Goal: Task Accomplishment & Management: Manage account settings

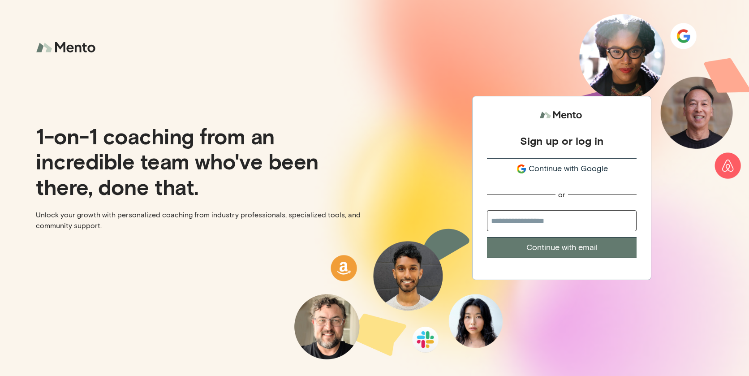
click at [519, 223] on input "email" at bounding box center [562, 220] width 150 height 21
type input "**********"
click at [579, 250] on button "Continue with email" at bounding box center [562, 247] width 150 height 21
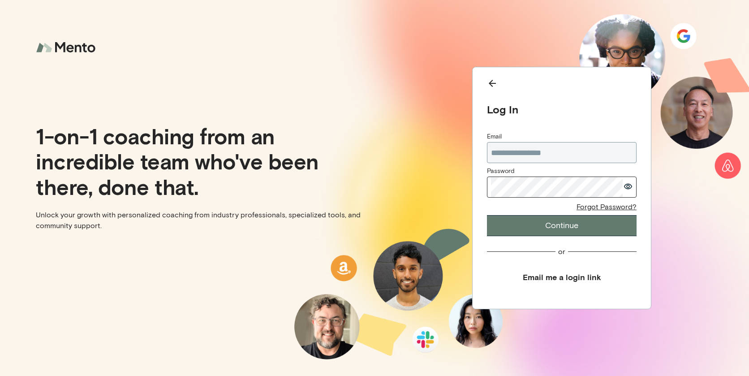
click at [548, 222] on button "Continue" at bounding box center [562, 225] width 150 height 21
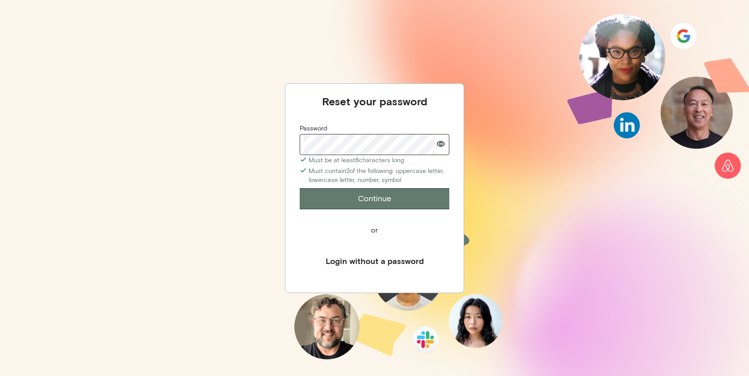
click at [313, 229] on div "Reset your password Password Must be at least 8 characters long Must contain 2 …" at bounding box center [375, 182] width 150 height 176
click at [366, 201] on button "Continue" at bounding box center [375, 198] width 150 height 21
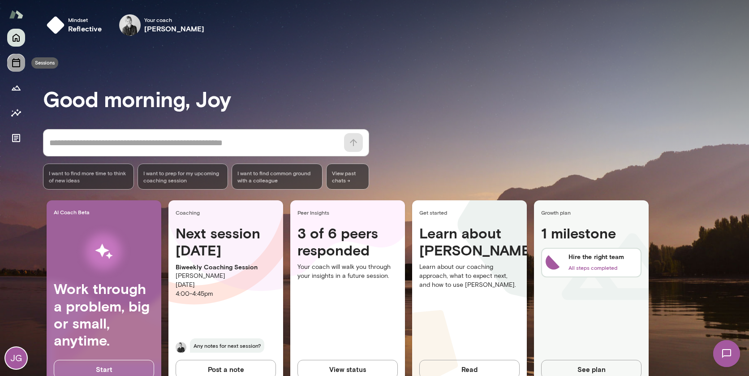
click at [13, 62] on icon "Sessions" at bounding box center [16, 62] width 11 height 11
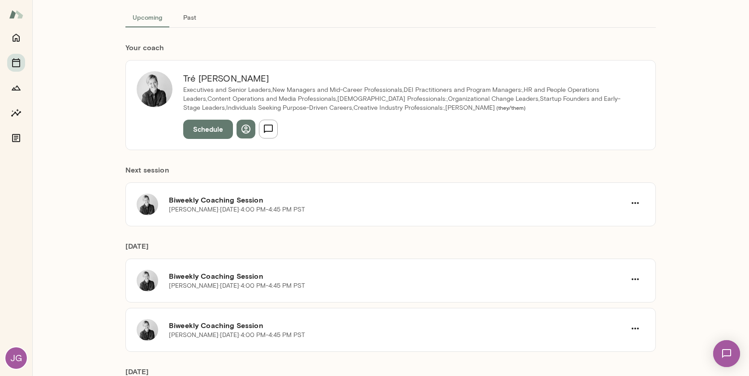
scroll to position [55, 0]
click at [190, 129] on button "Schedule" at bounding box center [208, 128] width 50 height 19
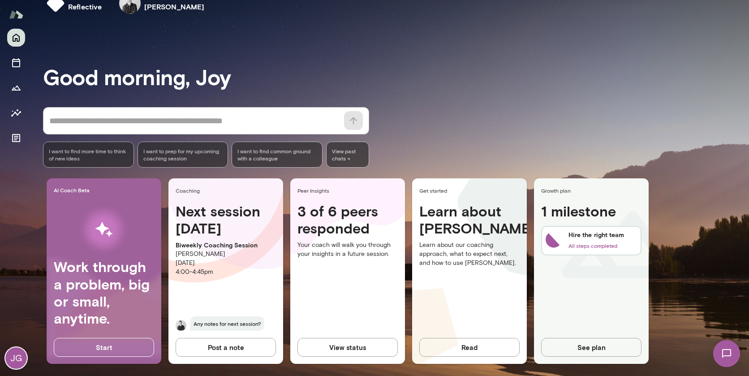
scroll to position [28, 0]
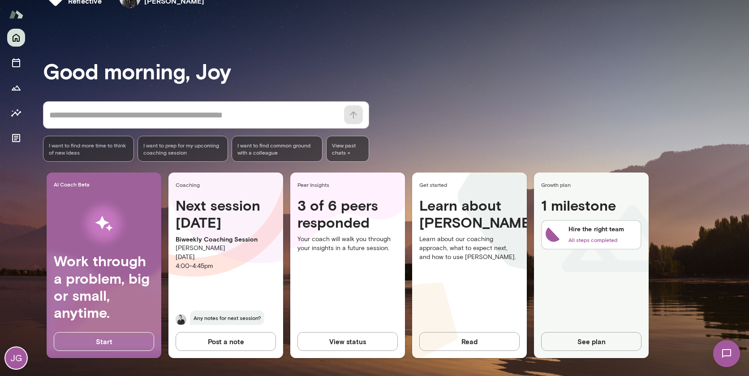
click at [225, 209] on h4 "Next session in 2 days" at bounding box center [226, 214] width 100 height 34
click at [221, 237] on p "Biweekly Coaching Session" at bounding box center [226, 239] width 100 height 9
click at [198, 263] on p "4:00 - 4:45pm" at bounding box center [226, 266] width 100 height 9
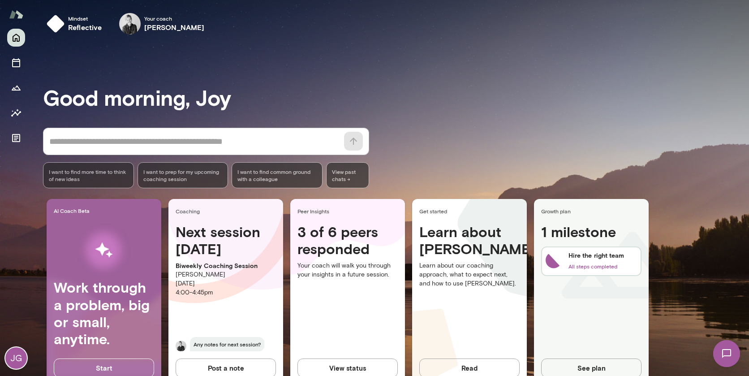
scroll to position [0, 0]
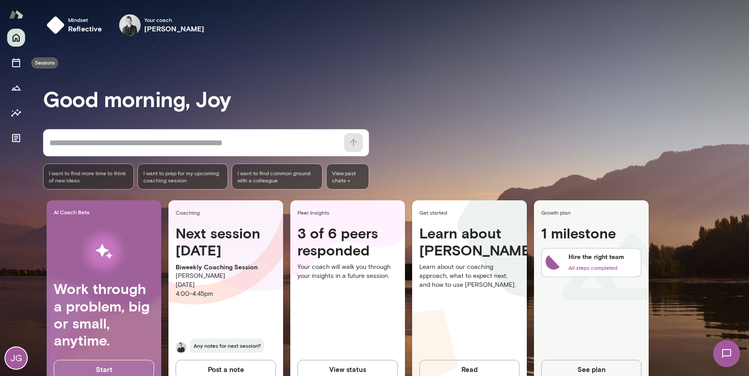
drag, startPoint x: 20, startPoint y: 59, endPoint x: 34, endPoint y: 66, distance: 16.6
click at [20, 59] on icon "Sessions" at bounding box center [16, 62] width 11 height 11
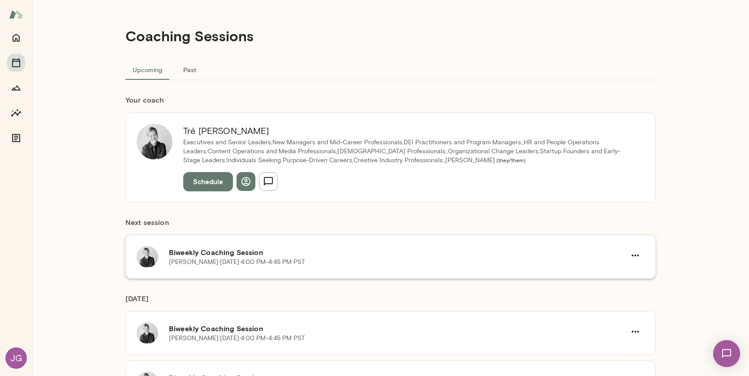
scroll to position [2, 0]
click at [636, 251] on icon "button" at bounding box center [635, 254] width 11 height 11
click at [41, 55] on span "Cancel" at bounding box center [29, 51] width 23 height 9
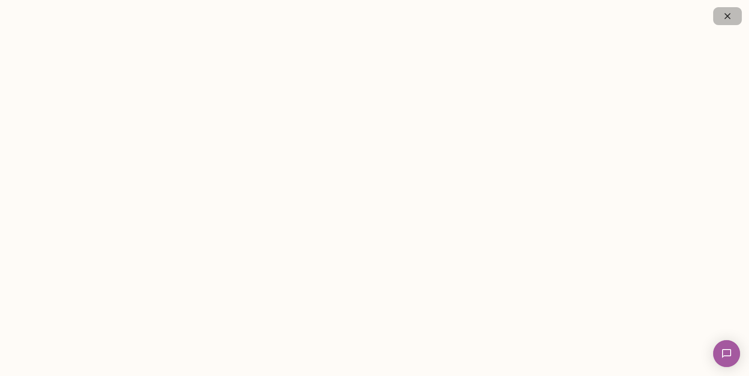
click at [727, 17] on icon "button" at bounding box center [727, 16] width 11 height 11
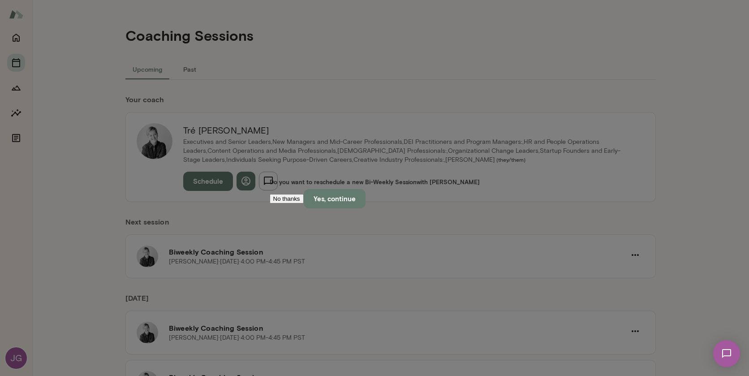
click at [365, 208] on button "Yes, continue" at bounding box center [335, 198] width 62 height 19
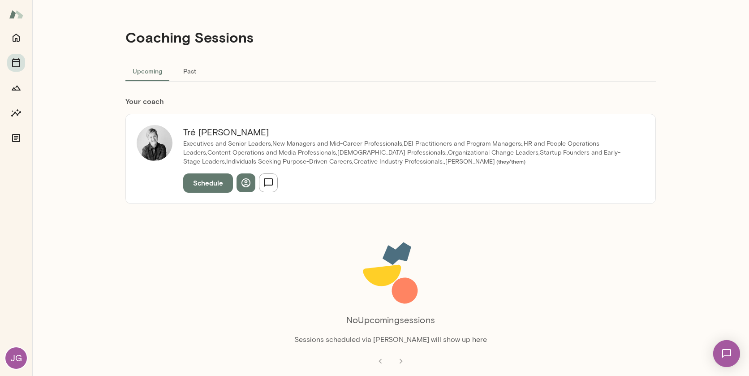
click at [216, 182] on button "Schedule" at bounding box center [208, 182] width 50 height 19
